Goal: Task Accomplishment & Management: Use online tool/utility

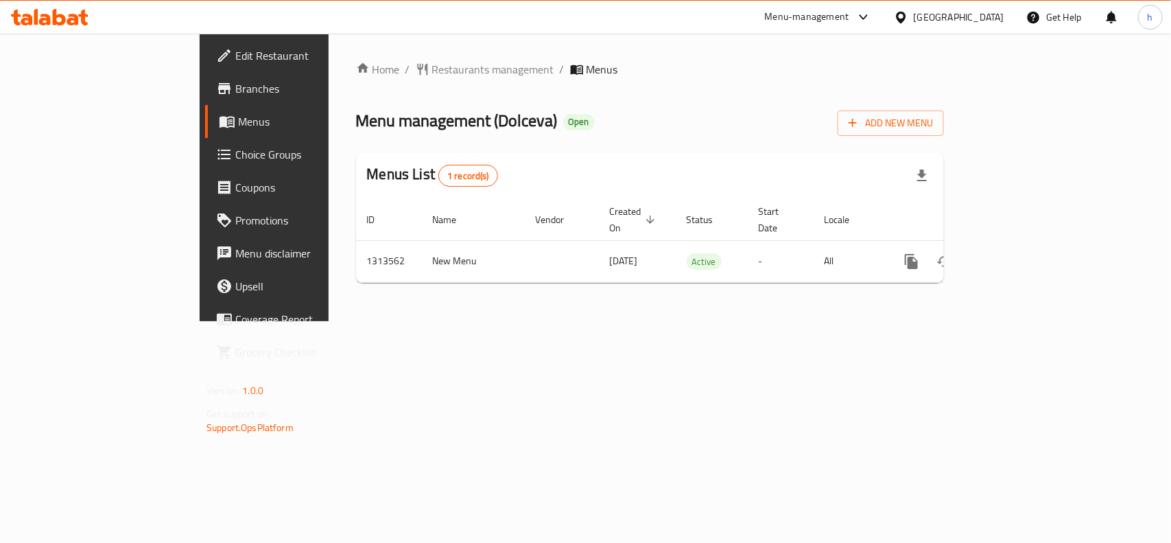
click at [235, 155] on span "Choice Groups" at bounding box center [309, 154] width 149 height 16
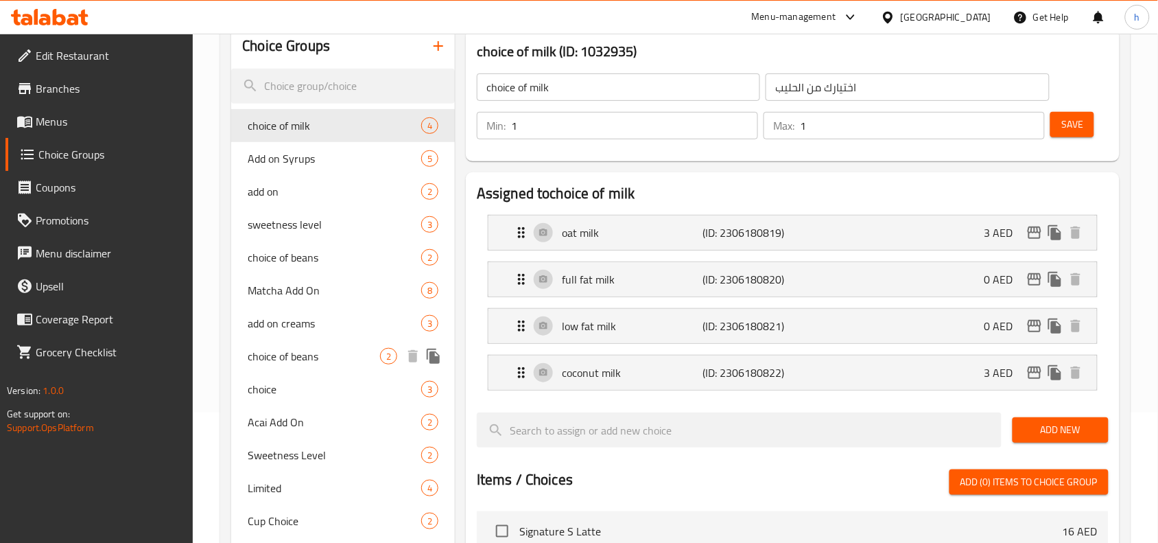
scroll to position [172, 0]
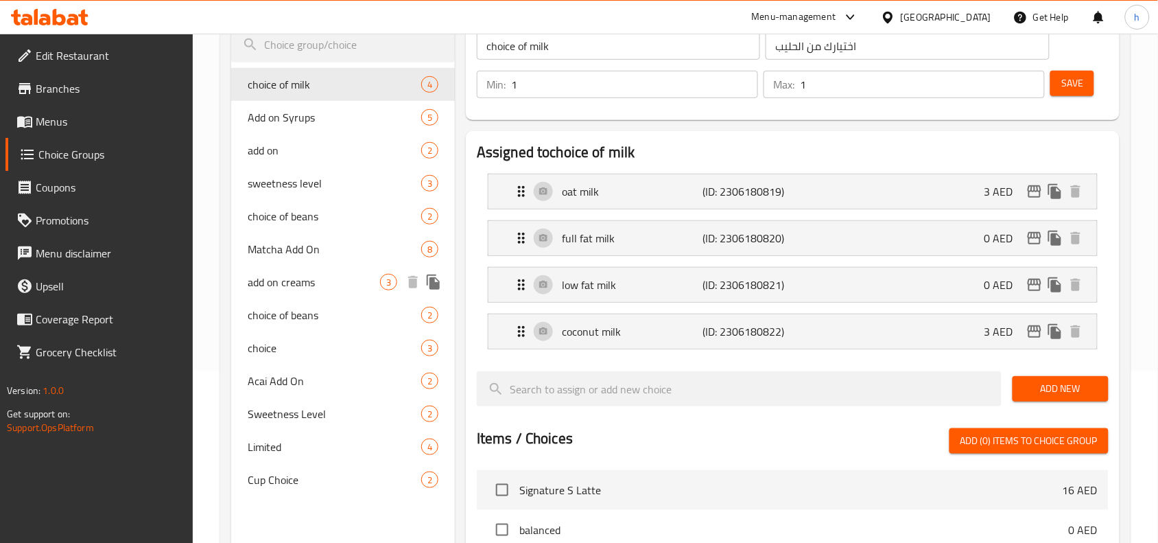
click at [289, 289] on span "add on creams" at bounding box center [314, 282] width 132 height 16
type input "add on creams"
type input "اضافات كريما"
type input "2"
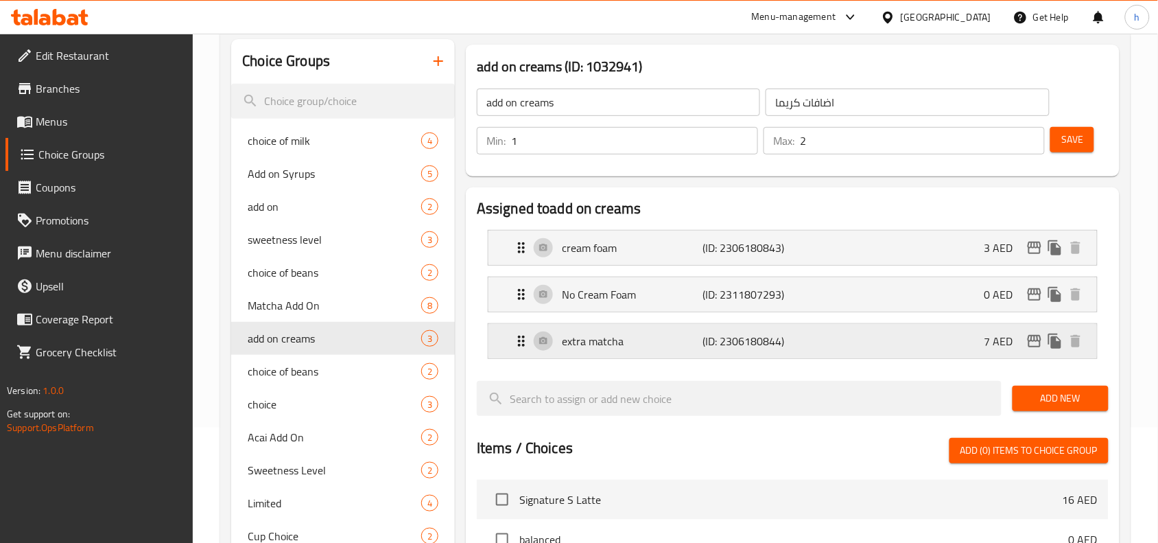
scroll to position [86, 0]
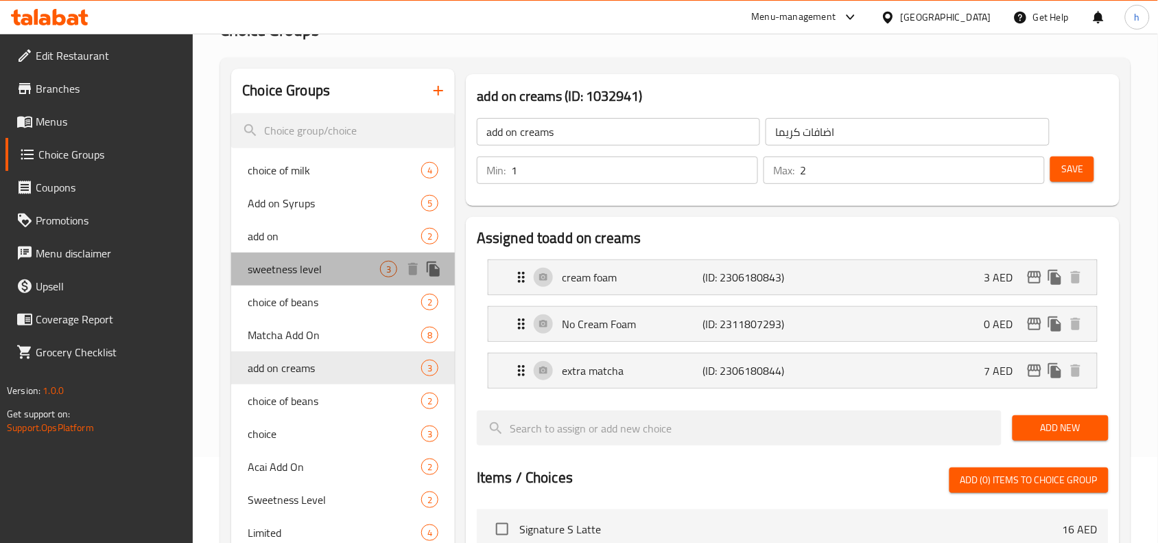
click at [294, 262] on span "sweetness level" at bounding box center [314, 269] width 132 height 16
type input "sweetness level"
type input "مستوى الحلاوة"
type input "1"
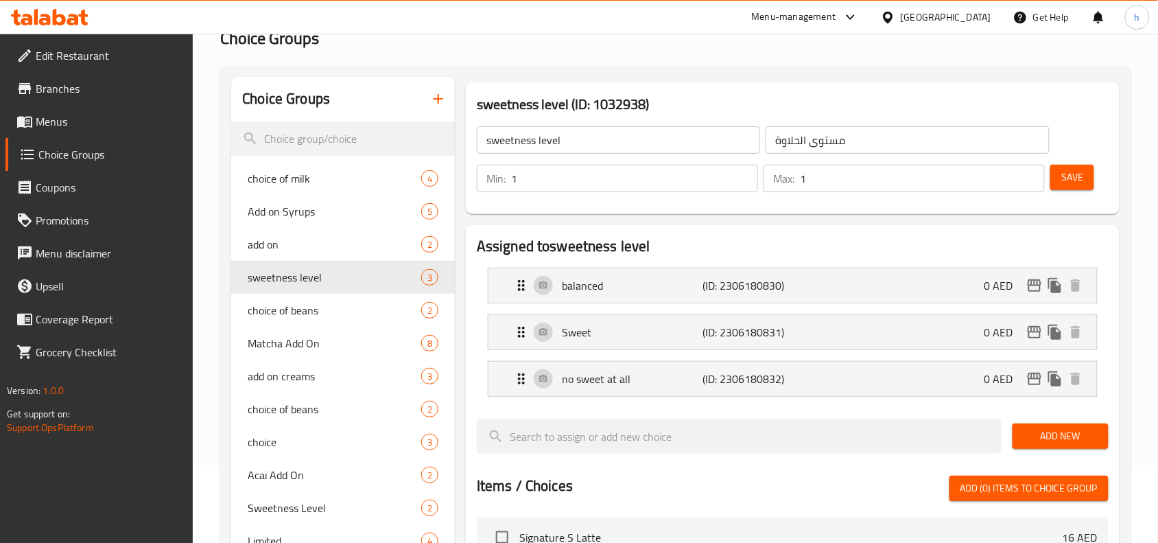
scroll to position [0, 0]
